Goal: Task Accomplishment & Management: Use online tool/utility

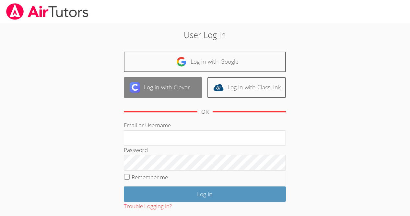
click at [163, 77] on link "Log in with Clever" at bounding box center [163, 87] width 78 height 20
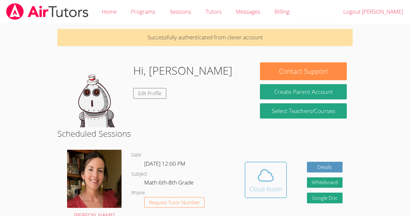
click at [270, 177] on icon at bounding box center [266, 175] width 18 height 18
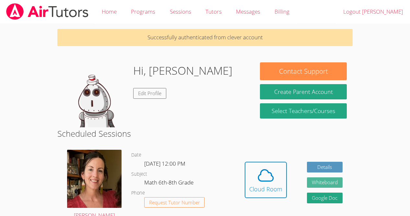
click at [332, 183] on button "Whiteboard" at bounding box center [325, 182] width 36 height 11
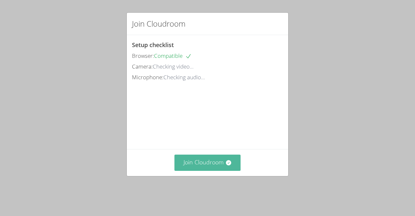
click at [218, 170] on button "Join Cloudroom" at bounding box center [207, 162] width 66 height 16
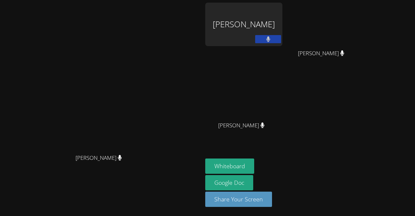
click at [282, 21] on div "[PERSON_NAME]" at bounding box center [243, 24] width 77 height 43
click at [282, 41] on div "[PERSON_NAME]" at bounding box center [243, 24] width 77 height 43
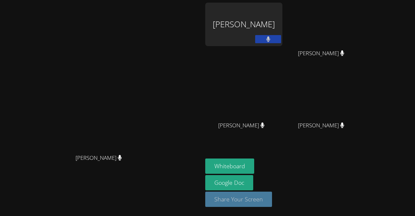
click at [272, 204] on button "Share Your Screen" at bounding box center [238, 198] width 67 height 15
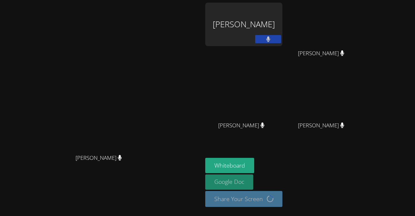
click at [253, 179] on link "Google Doc" at bounding box center [229, 181] width 48 height 15
click at [281, 38] on button at bounding box center [268, 39] width 26 height 8
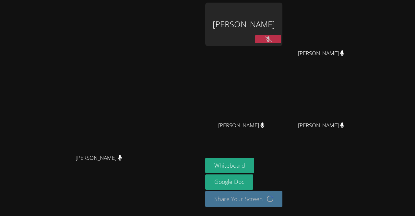
click at [281, 38] on button at bounding box center [268, 39] width 26 height 8
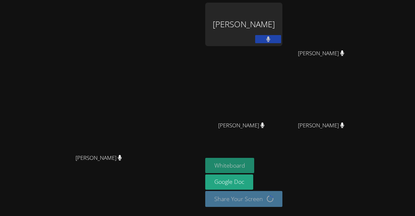
click at [254, 167] on button "Whiteboard" at bounding box center [229, 165] width 49 height 15
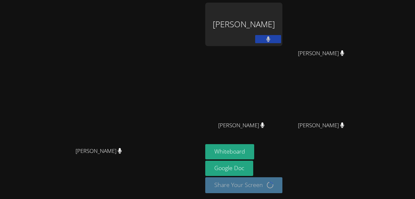
drag, startPoint x: 267, startPoint y: 137, endPoint x: 267, endPoint y: 120, distance: 16.9
click at [267, 120] on div "[PERSON_NAME]" at bounding box center [243, 131] width 77 height 26
click at [200, 9] on div "[PERSON_NAME] [PERSON_NAME]" at bounding box center [101, 101] width 197 height 197
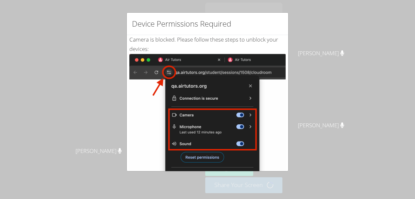
click at [296, 25] on div "Device Permissions Required Camera is blocked . Please follow these steps to un…" at bounding box center [207, 99] width 415 height 199
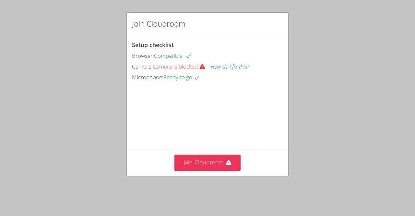
click at [359, 65] on div "Join Cloudroom Setup checklist Browser: Compatible Camera: Camera is blocked Ho…" at bounding box center [207, 108] width 415 height 216
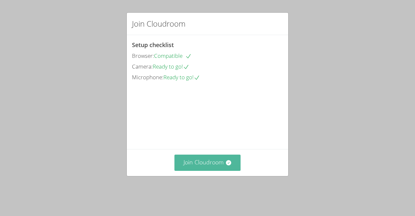
click at [228, 170] on button "Join Cloudroom" at bounding box center [207, 162] width 66 height 16
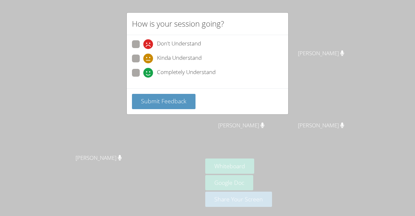
click at [143, 78] on span at bounding box center [143, 78] width 0 height 0
click at [143, 74] on input "Completely Understand" at bounding box center [146, 72] width 6 height 6
radio input "true"
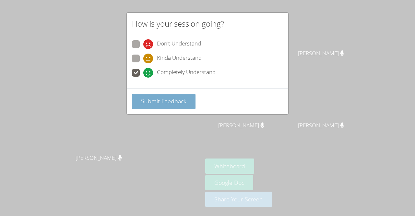
click at [153, 101] on span "Submit Feedback" at bounding box center [163, 101] width 45 height 8
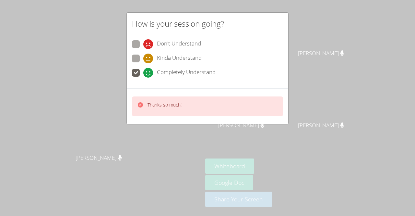
click at [147, 138] on div "How is your session going? Don't Understand Kinda Understand Completely Underst…" at bounding box center [207, 108] width 415 height 216
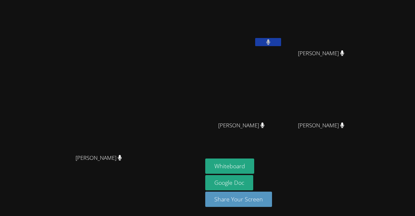
click at [270, 42] on icon at bounding box center [268, 42] width 4 height 6
click at [281, 38] on button at bounding box center [268, 42] width 26 height 8
